Goal: Task Accomplishment & Management: Use online tool/utility

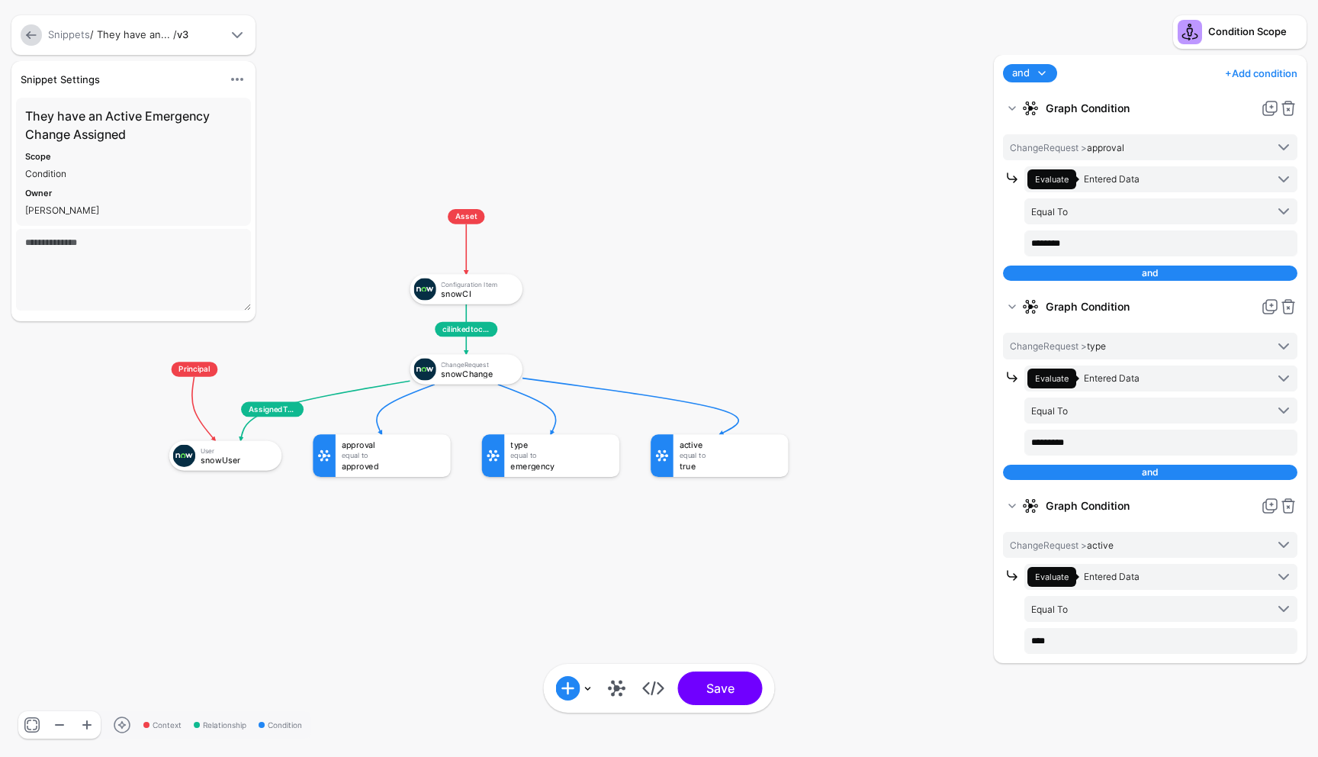
click at [1239, 71] on link "+ Add condition" at bounding box center [1261, 73] width 72 height 24
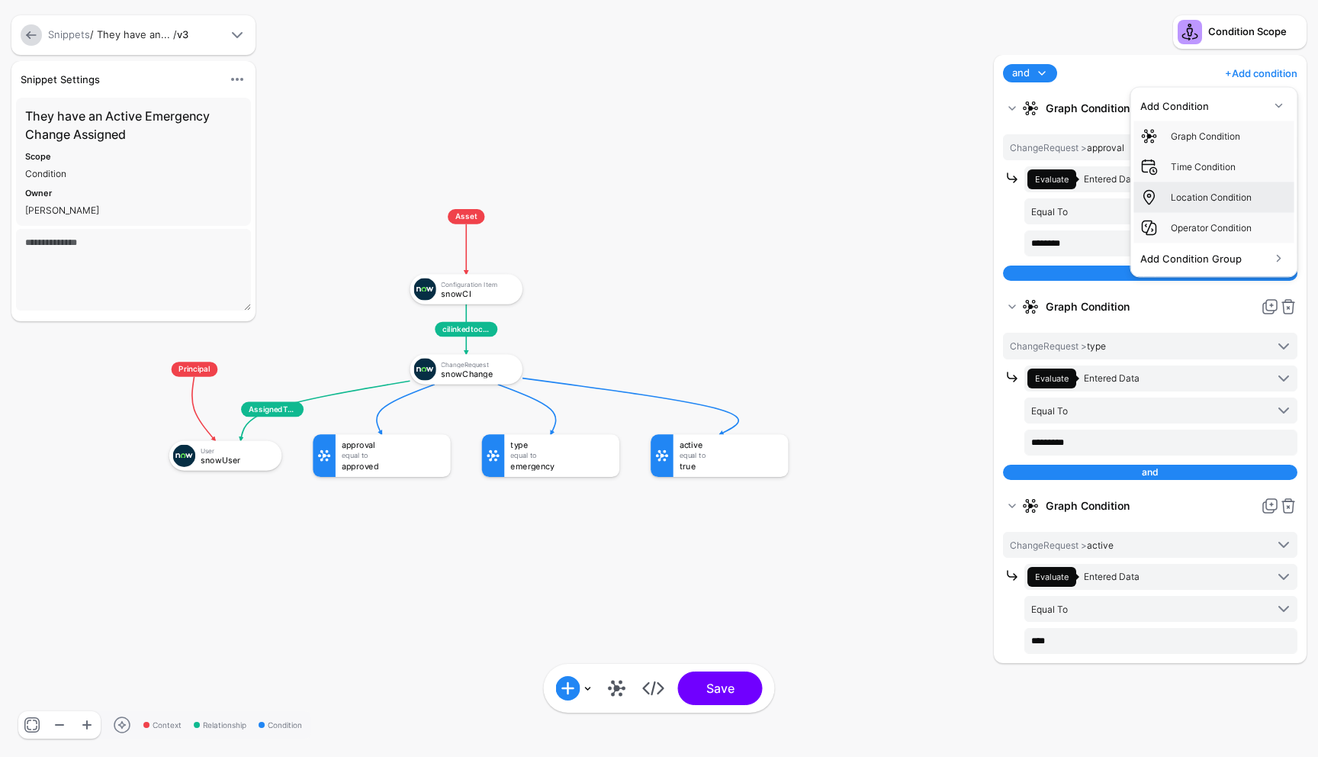
click at [1207, 183] on link "Location Condition" at bounding box center [1214, 197] width 160 height 31
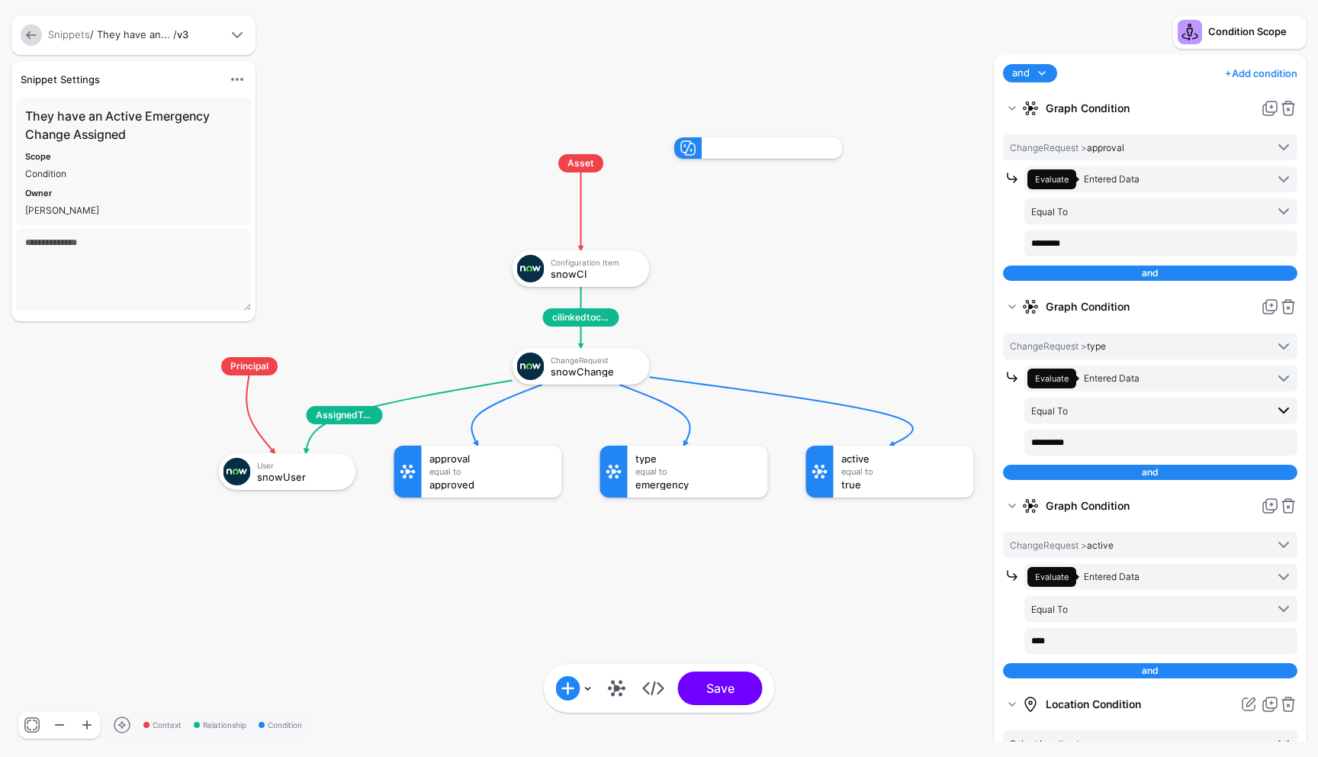
scroll to position [61, 0]
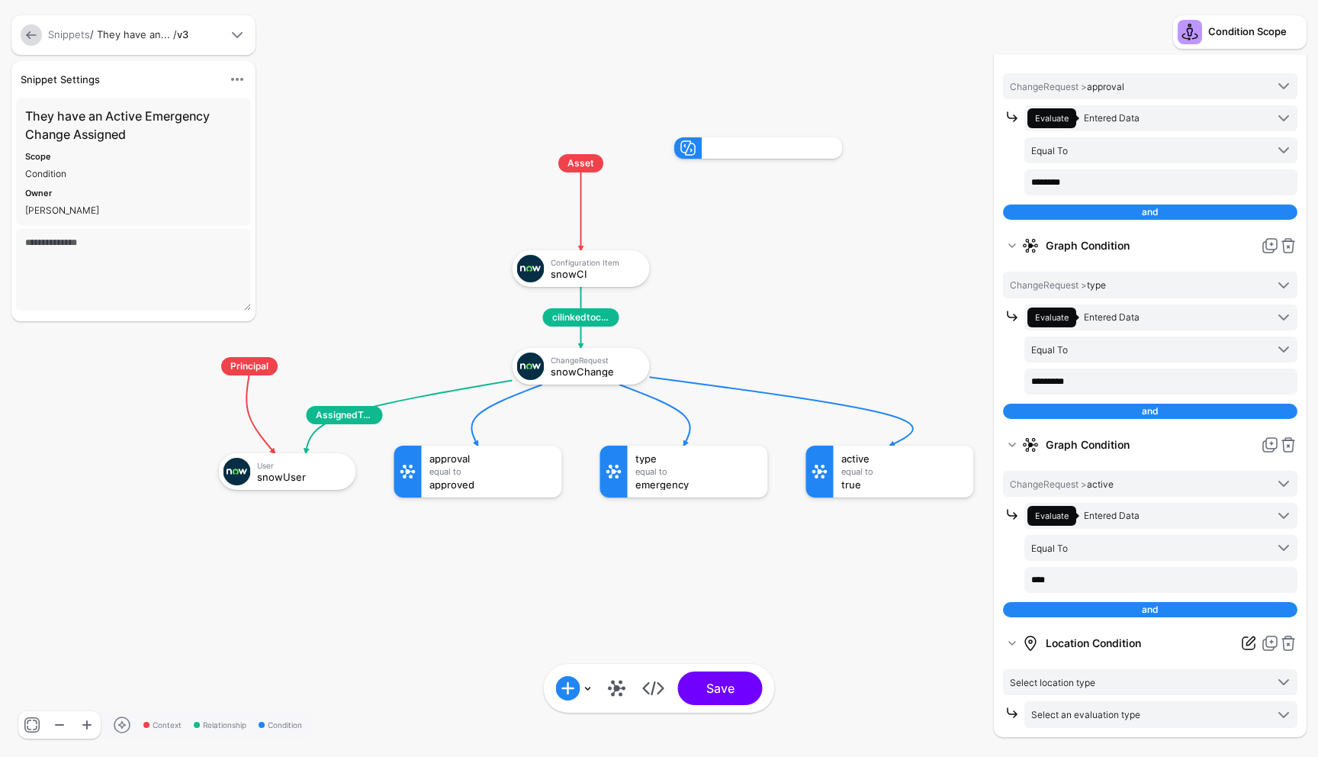
click at [1246, 643] on link at bounding box center [1249, 643] width 18 height 18
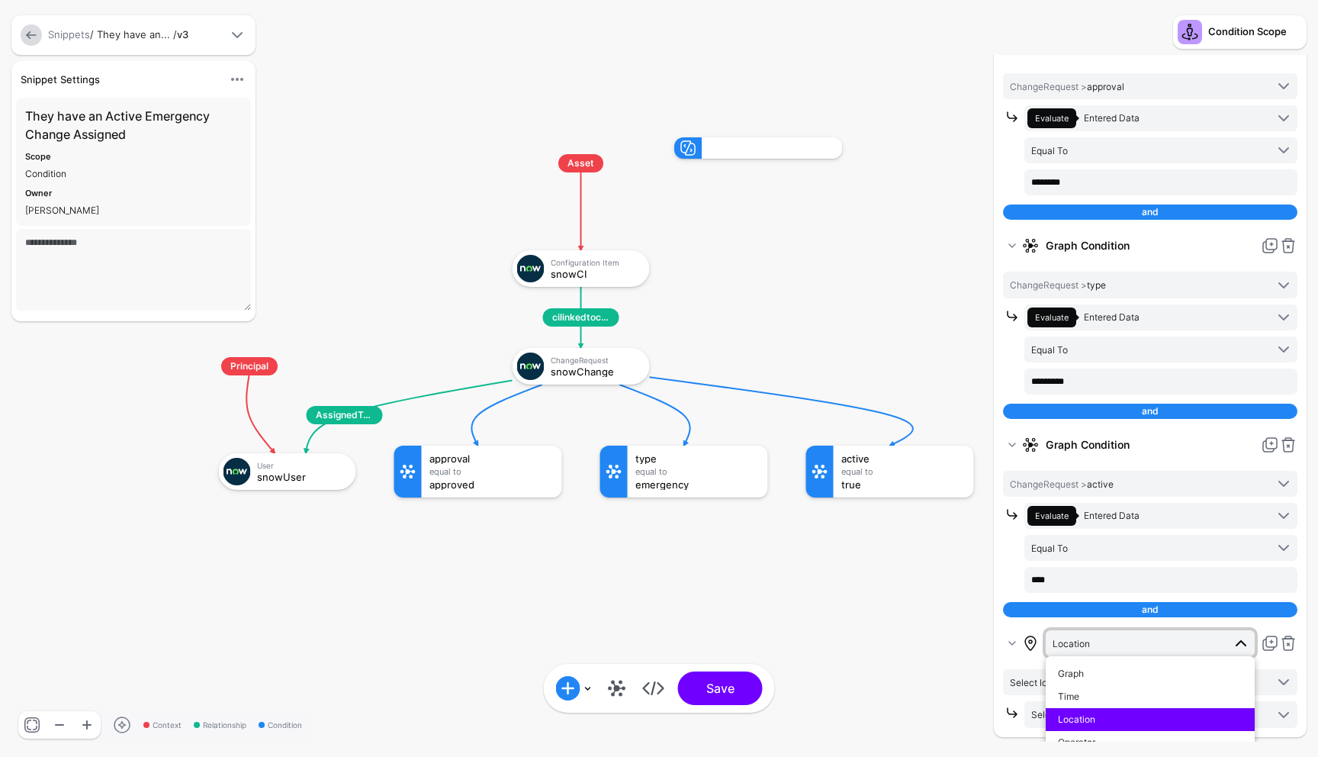
click at [943, 616] on rect at bounding box center [178, 122] width 131807 height 75667
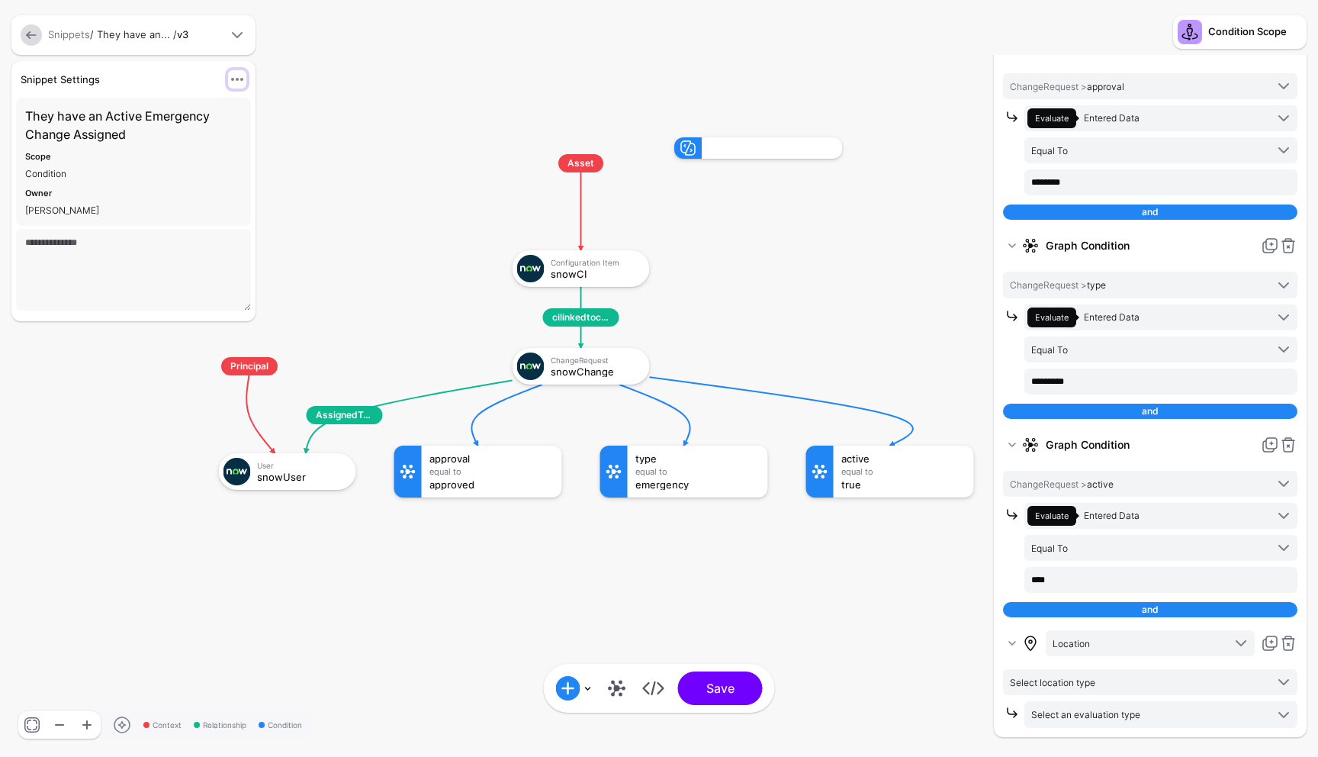
click at [239, 79] on span at bounding box center [237, 79] width 18 height 18
click at [353, 108] on rect at bounding box center [178, 122] width 131807 height 75667
click at [233, 33] on span at bounding box center [237, 35] width 18 height 18
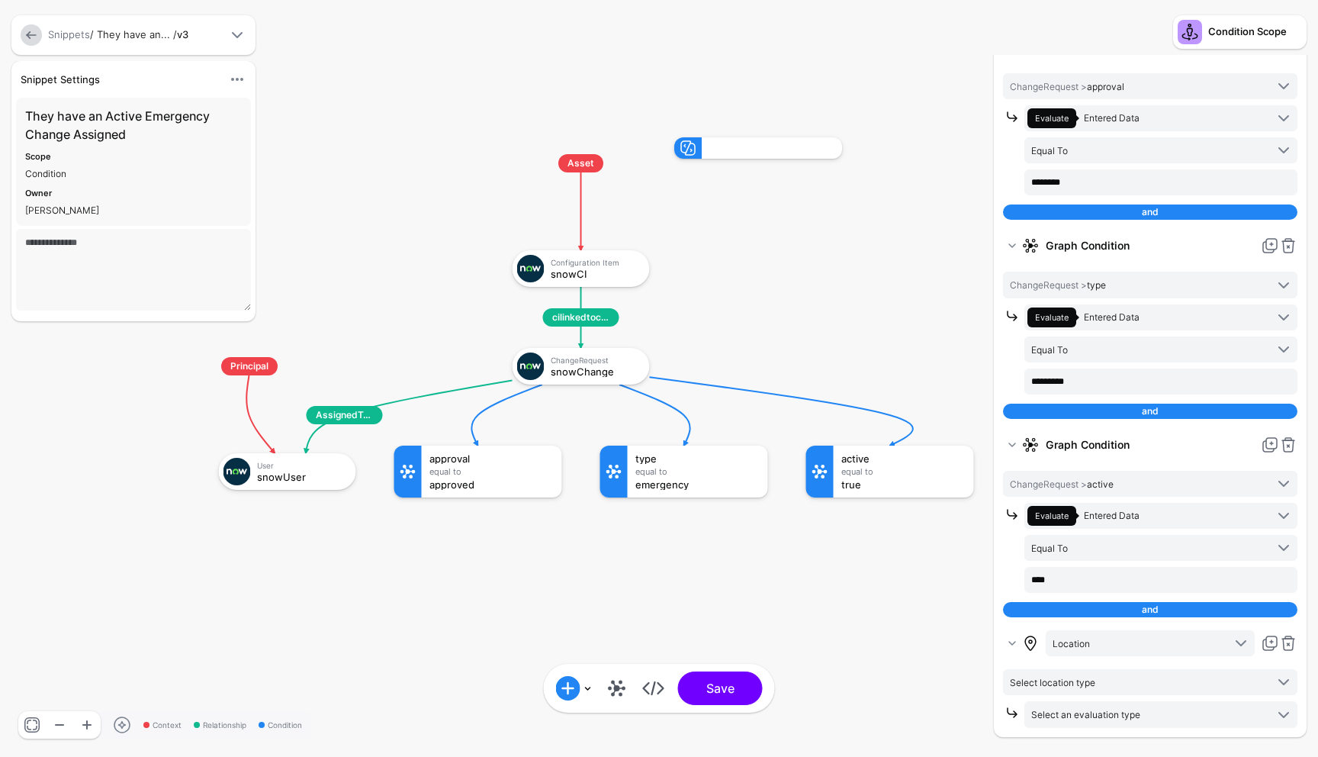
click at [233, 33] on span at bounding box center [237, 35] width 18 height 18
click at [235, 32] on span at bounding box center [237, 35] width 18 height 18
click at [230, 31] on span at bounding box center [237, 35] width 18 height 18
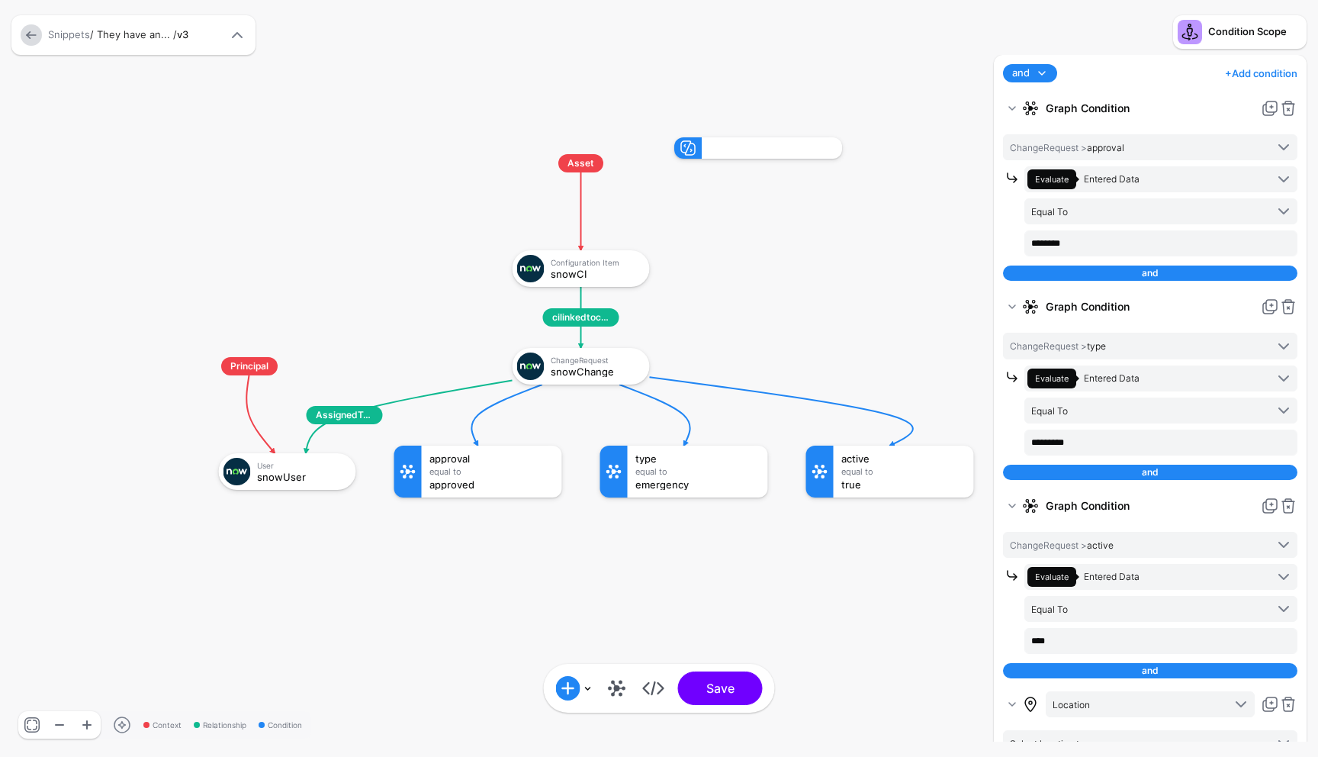
click at [251, 47] on div "Snippets / They have an... / v3" at bounding box center [133, 35] width 244 height 40
click at [241, 38] on span at bounding box center [237, 35] width 18 height 18
